Goal: Task Accomplishment & Management: Use online tool/utility

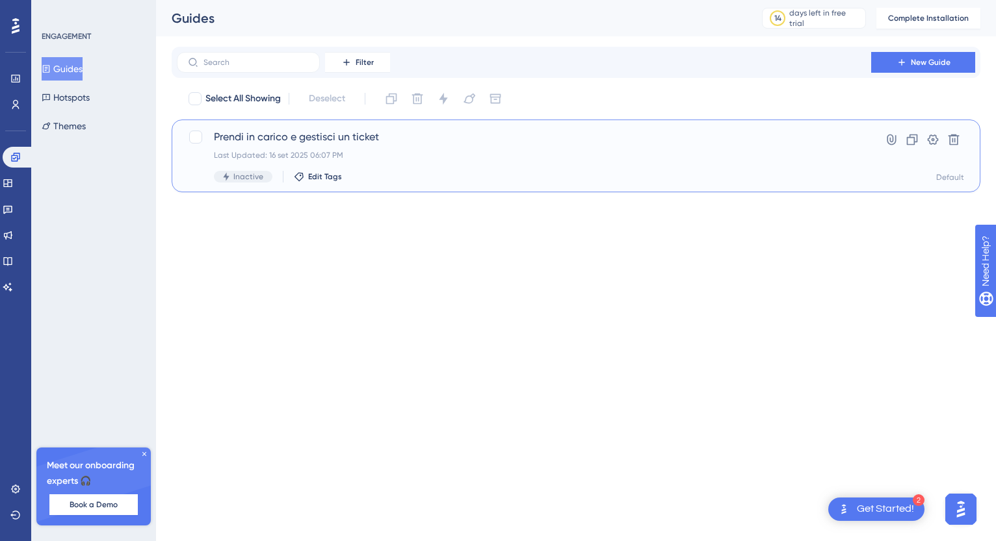
click at [229, 139] on span "Prendi in carico e gestisci un ticket" at bounding box center [524, 137] width 620 height 16
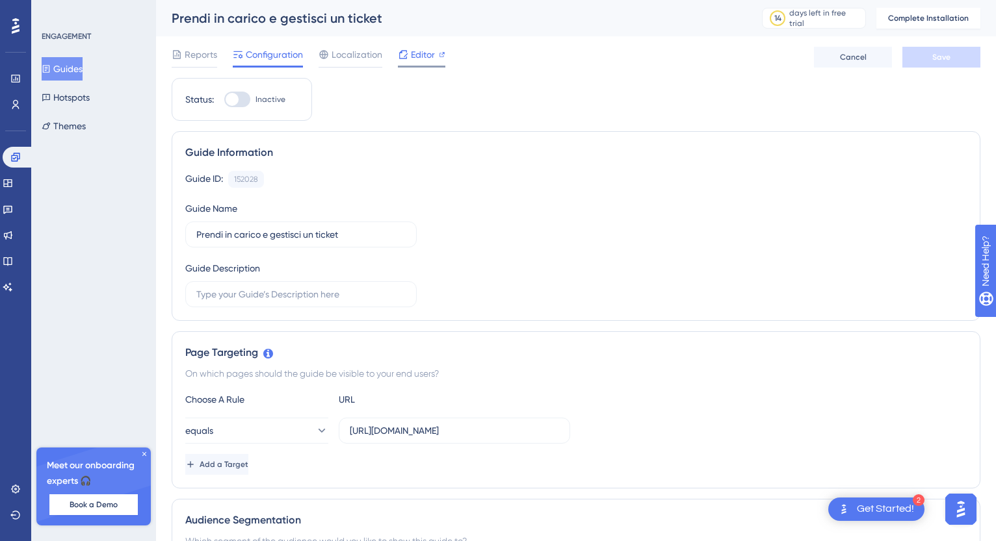
click at [419, 55] on span "Editor" at bounding box center [423, 55] width 24 height 16
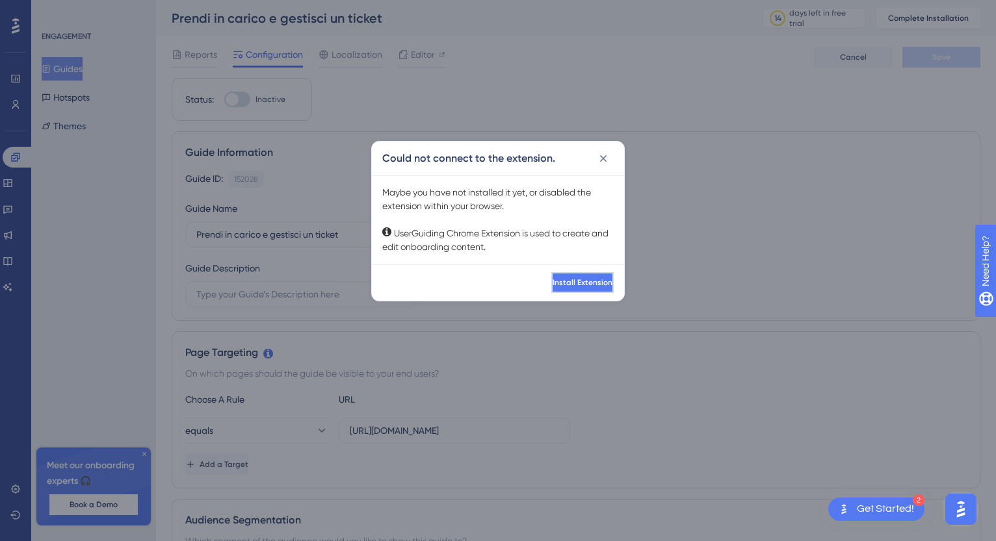
click at [556, 285] on span "Install Extension" at bounding box center [583, 283] width 60 height 10
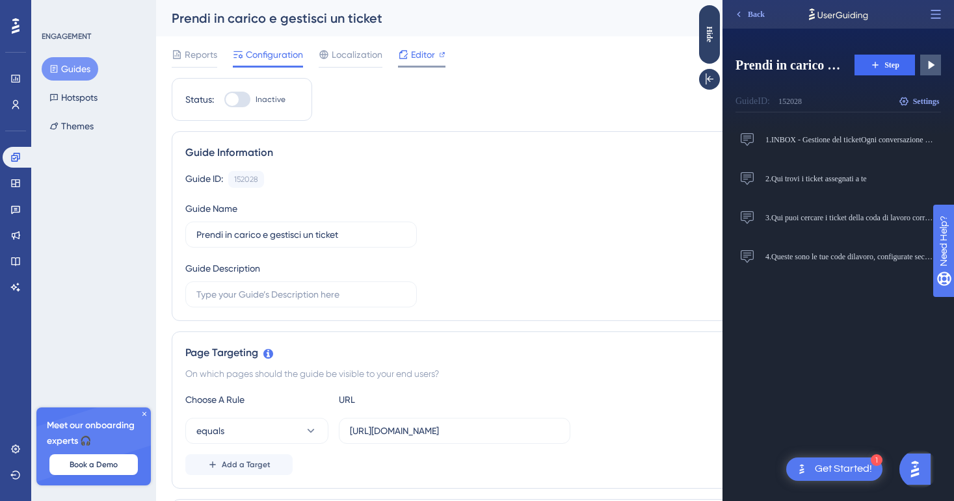
click at [415, 53] on span "Editor" at bounding box center [423, 55] width 24 height 16
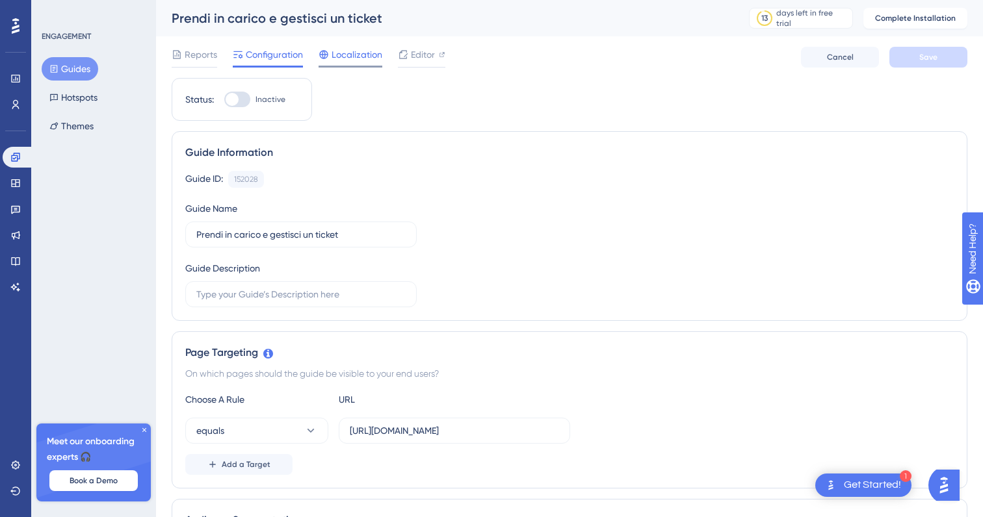
click at [359, 60] on span "Localization" at bounding box center [357, 55] width 51 height 16
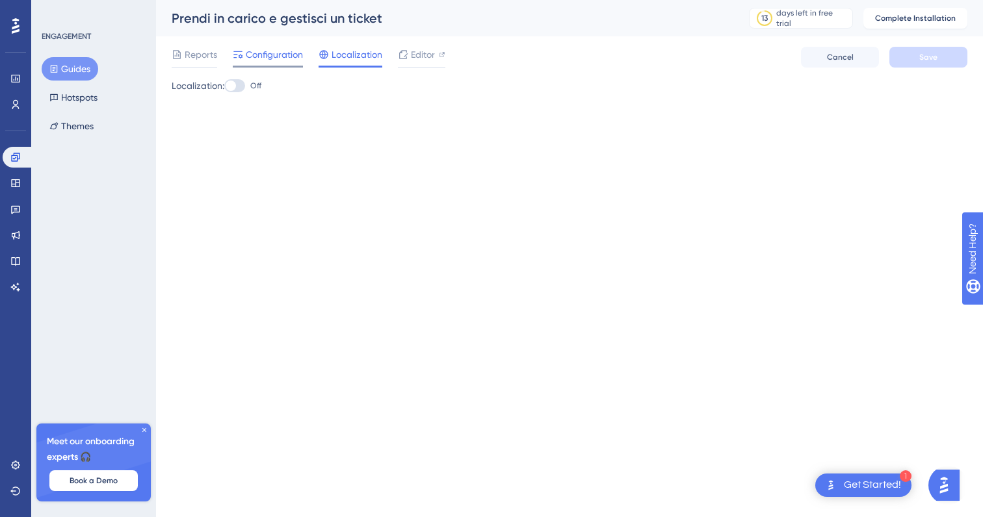
click at [296, 59] on span "Configuration" at bounding box center [274, 55] width 57 height 16
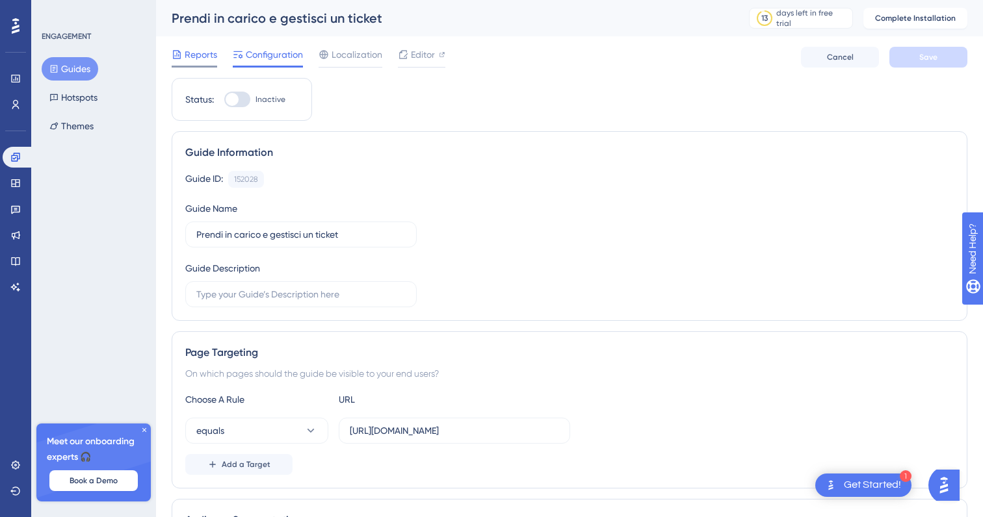
click at [196, 54] on span "Reports" at bounding box center [201, 55] width 33 height 16
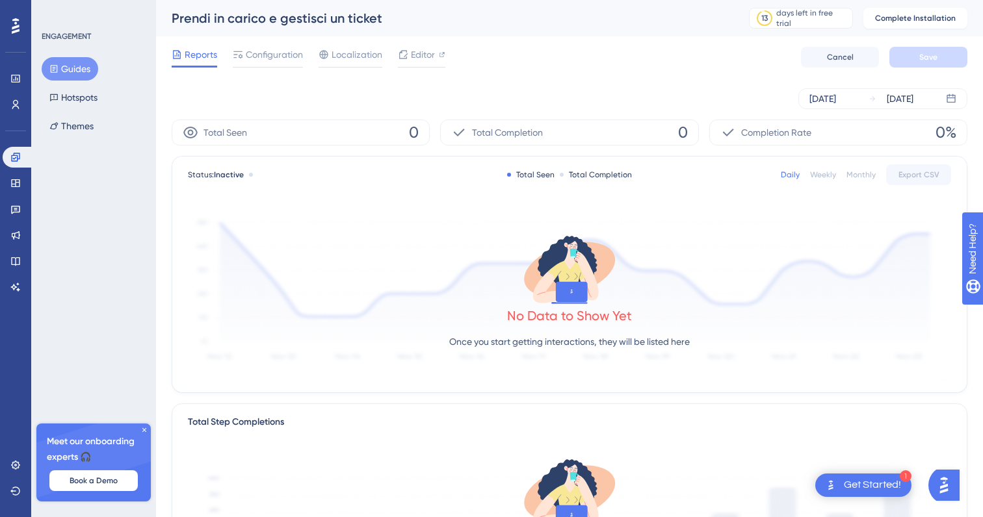
click at [66, 70] on button "Guides" at bounding box center [70, 68] width 57 height 23
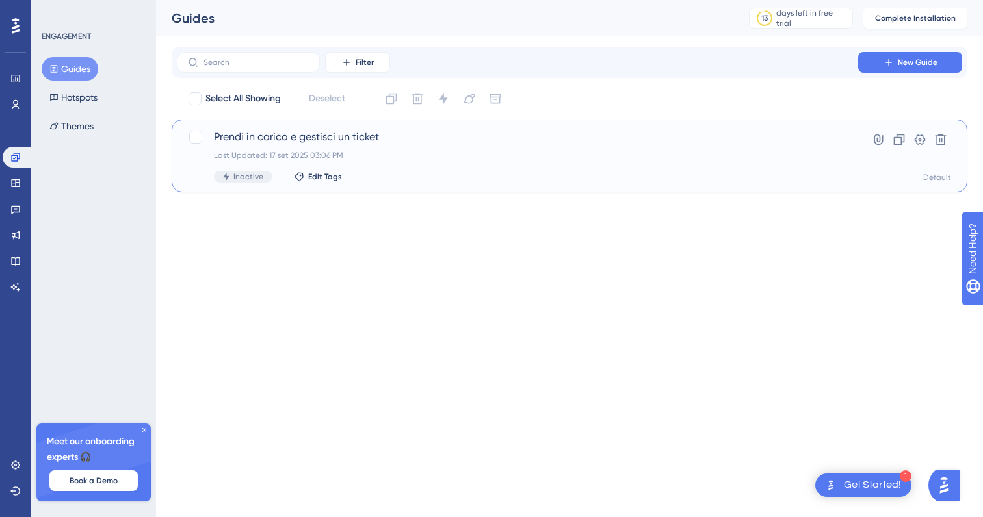
click at [445, 151] on div "Last Updated: 17 set 2025 03:06 PM" at bounding box center [517, 155] width 607 height 10
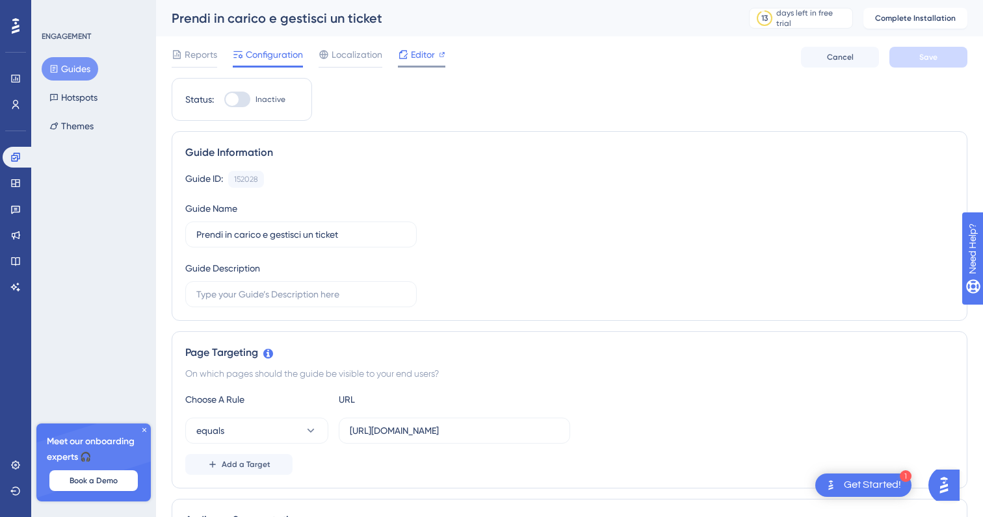
click at [419, 57] on span "Editor" at bounding box center [423, 55] width 24 height 16
click at [15, 261] on icon at bounding box center [15, 261] width 10 height 10
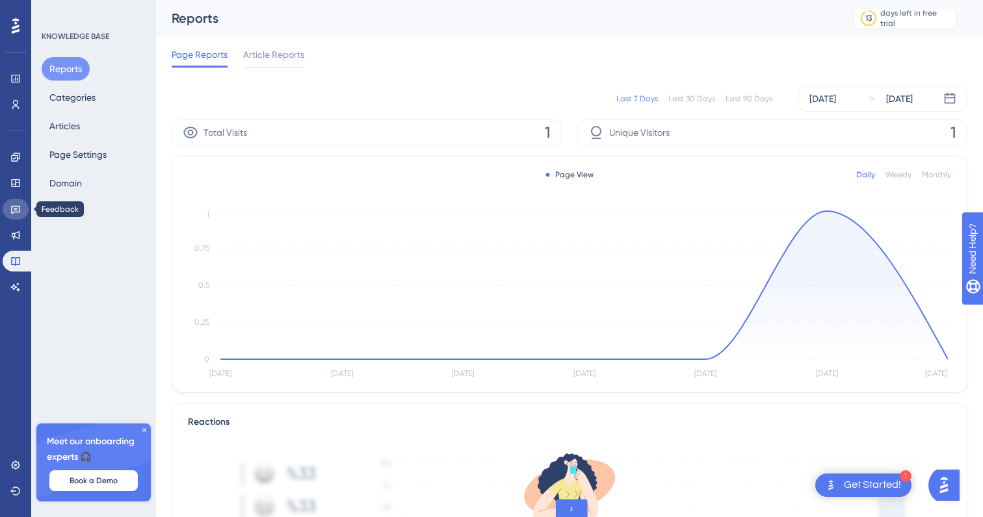
click at [16, 211] on icon at bounding box center [15, 209] width 10 height 10
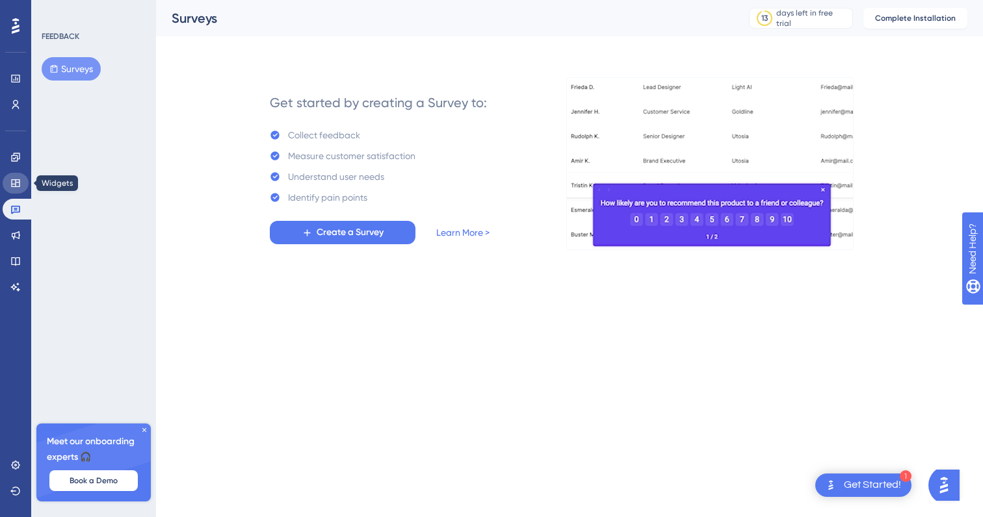
click at [16, 186] on icon at bounding box center [15, 183] width 10 height 10
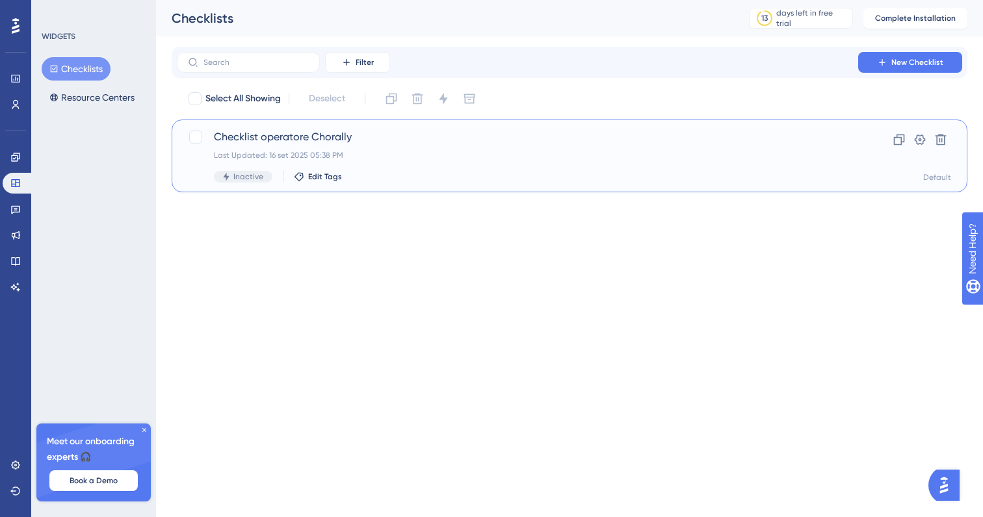
click at [255, 139] on span "Checklist operatore Chorally" at bounding box center [517, 137] width 607 height 16
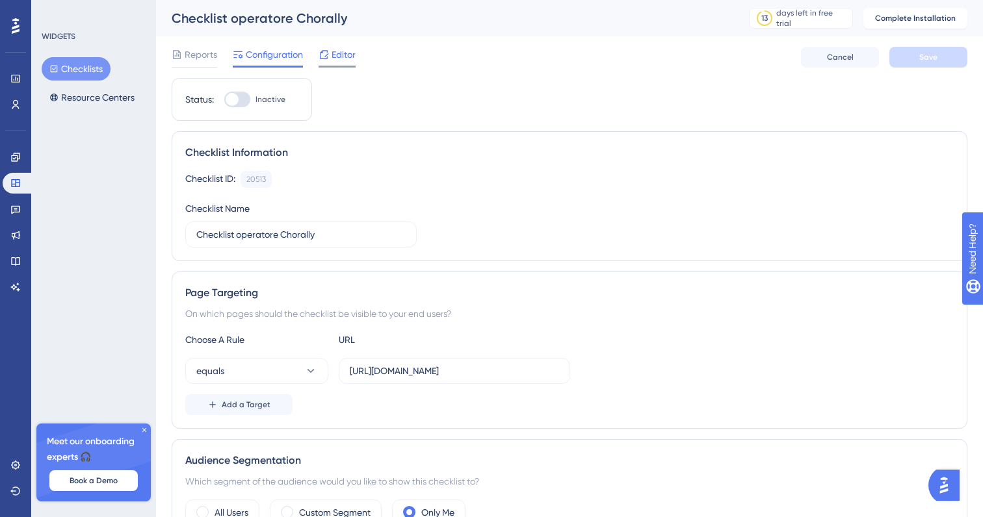
click at [341, 60] on span "Editor" at bounding box center [344, 55] width 24 height 16
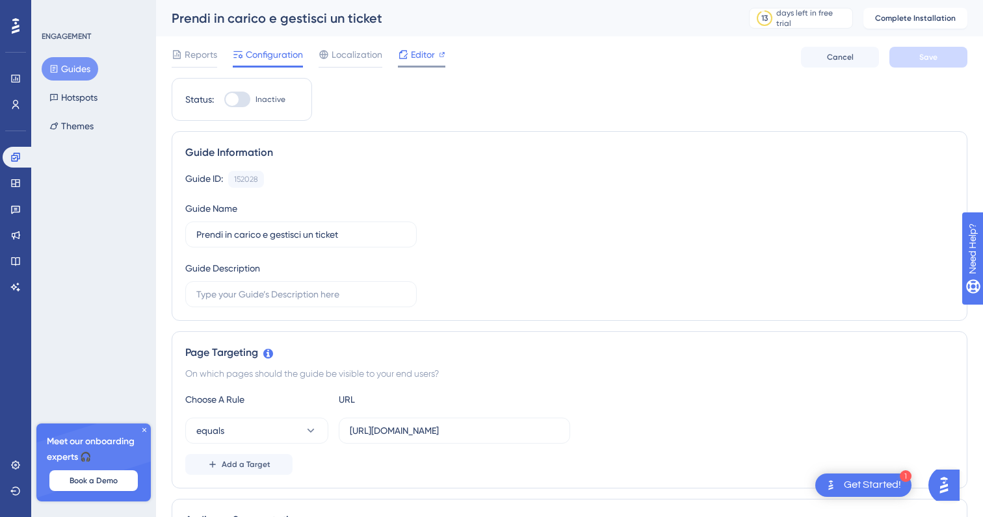
click at [413, 55] on span "Editor" at bounding box center [423, 55] width 24 height 16
click at [428, 59] on span "Editor" at bounding box center [423, 55] width 24 height 16
click at [421, 57] on span "Editor" at bounding box center [423, 55] width 24 height 16
click at [413, 59] on span "Editor" at bounding box center [423, 55] width 24 height 16
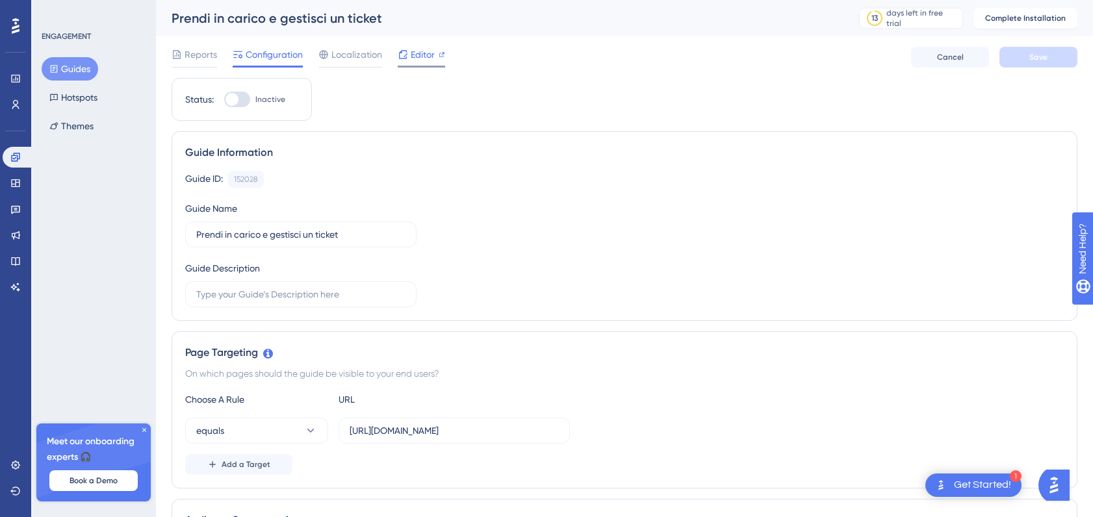
click at [419, 53] on span "Editor" at bounding box center [423, 55] width 24 height 16
